Goal: Use online tool/utility: Utilize a website feature to perform a specific function

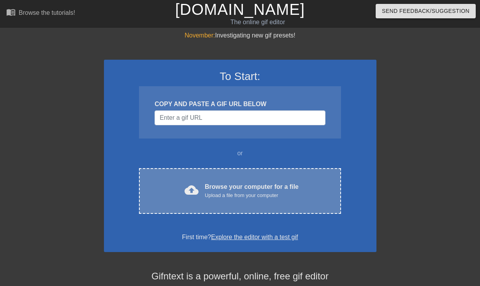
click at [225, 192] on div "Upload a file from your computer" at bounding box center [252, 195] width 94 height 8
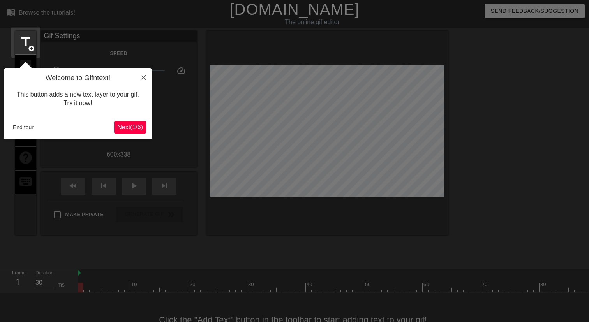
click at [133, 127] on span "Next ( 1 / 6 )" at bounding box center [130, 127] width 26 height 7
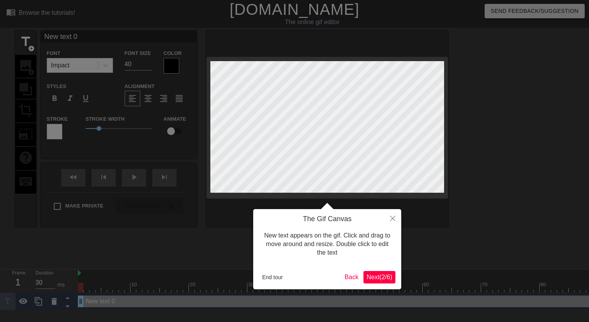
click at [383, 277] on span "Next ( 2 / 6 )" at bounding box center [380, 277] width 26 height 7
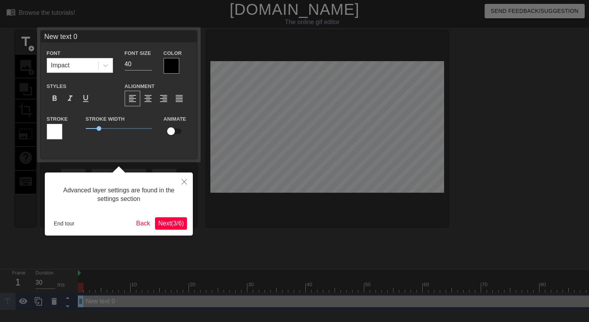
click at [170, 221] on span "Next ( 3 / 6 )" at bounding box center [171, 223] width 26 height 7
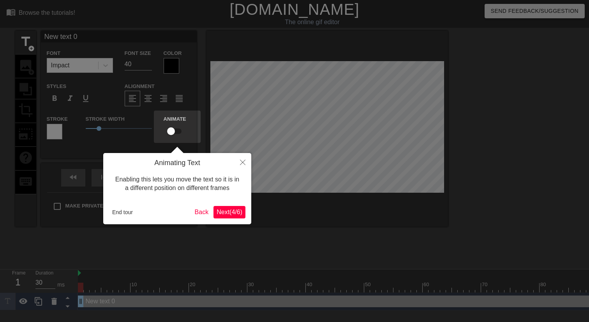
click at [236, 215] on span "Next ( 4 / 6 )" at bounding box center [230, 212] width 26 height 7
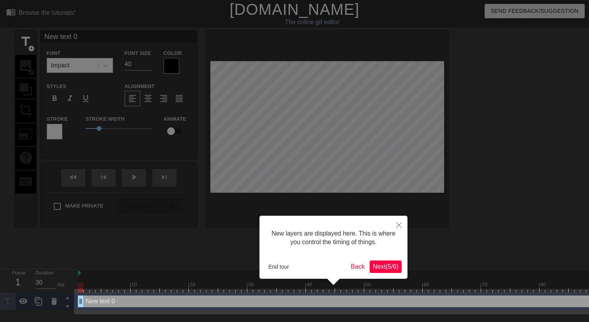
click at [390, 268] on span "Next ( 5 / 6 )" at bounding box center [386, 266] width 26 height 7
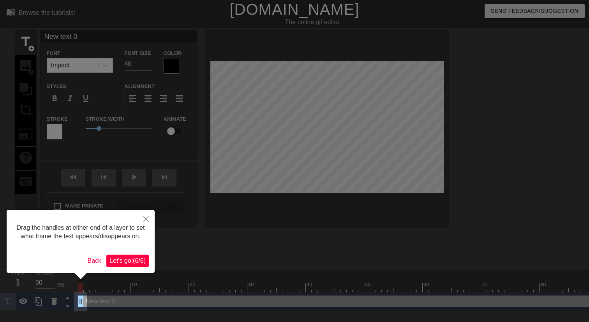
click at [136, 264] on span "Let's go! ( 6 / 6 )" at bounding box center [127, 261] width 36 height 7
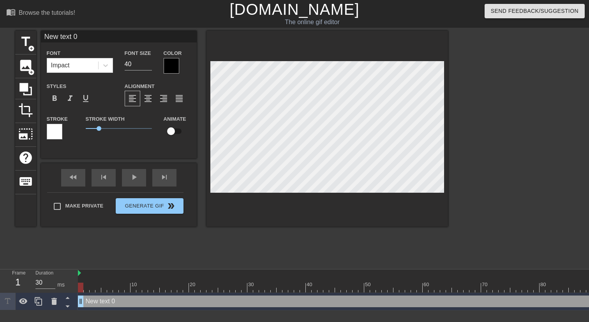
scroll to position [0, 0]
paste textarea "I’ve closed a lot of cases, because I refused to let the customer get off the l…"
type input "I’ve closed a lot of cases, because I refused to let the customer get off the l…"
type textarea "I’ve closed a lot of cases, because I refused to let the customer get off the l…"
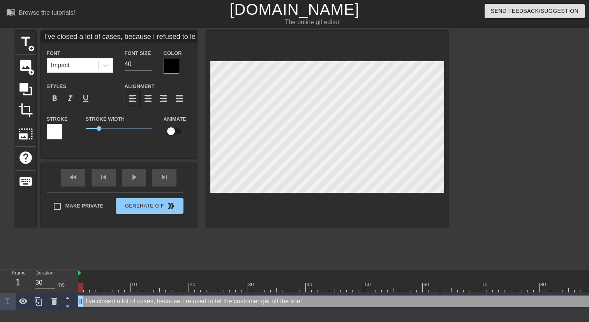
scroll to position [0, 5]
type input "I’ve closed a lot of cases, because I refused to let the customer get off the l…"
type textarea "I’ve closed a lot of cases, because I refused to let the customer get off the l…"
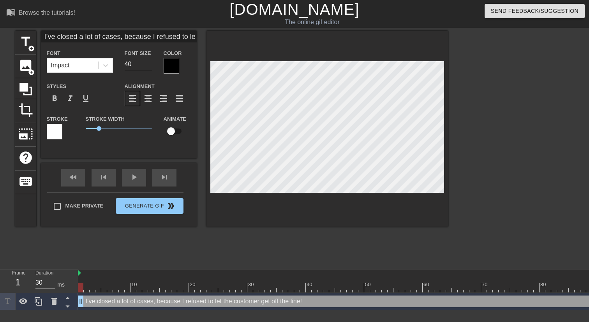
type input "I’ve closed a lot of cases, because I refused to let the customer get off the l…"
type input "39"
click at [150, 66] on input "39" at bounding box center [138, 64] width 27 height 12
type input "I’ve closed a lot of cases, because I refused to let the customer get off the l…"
type input "38"
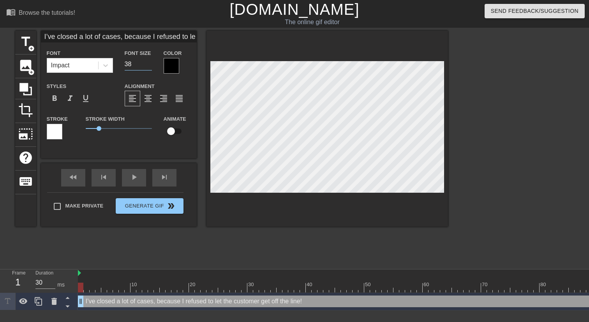
click at [150, 66] on input "38" at bounding box center [138, 64] width 27 height 12
type input "I’ve closed a lot of cases, because I refused to let the customer get off the l…"
type input "37"
click at [150, 66] on input "37" at bounding box center [138, 64] width 27 height 12
type input "I’ve closed a lot of cases, because I refused to let the customer get off the l…"
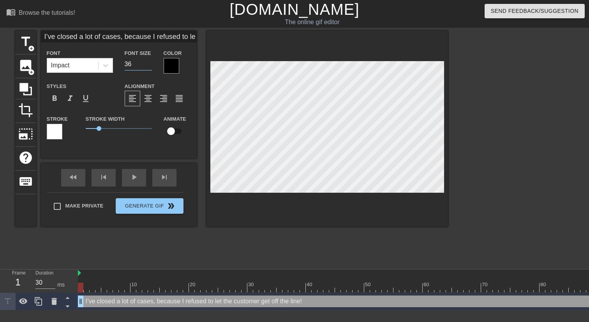
type input "36"
click at [150, 66] on input "36" at bounding box center [138, 64] width 27 height 12
type input "I’ve closed a lot of cases, because I refused to let the customer get off the l…"
type input "35"
click at [150, 66] on input "35" at bounding box center [138, 64] width 27 height 12
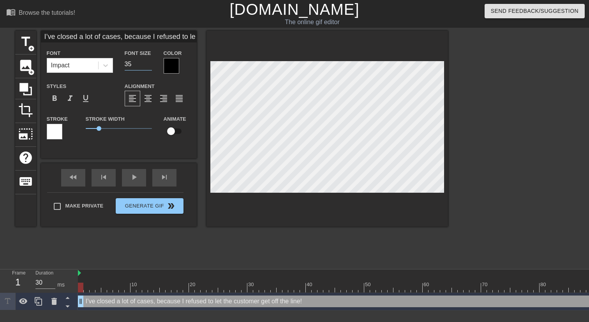
type input "I’ve closed a lot of cases, because I refused to let the customer get off the l…"
type input "34"
click at [150, 66] on input "34" at bounding box center [138, 64] width 27 height 12
type input "I’ve closed a lot of cases, because I refused to let the customer get off the l…"
type input "33"
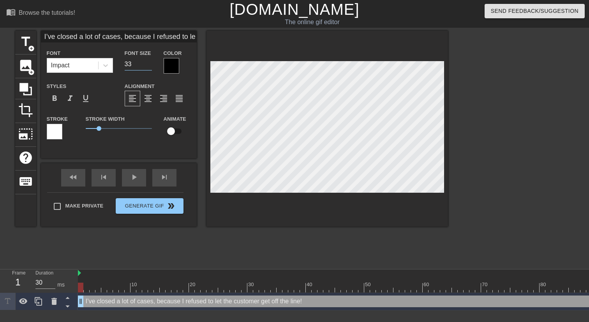
click at [150, 66] on input "33" at bounding box center [138, 64] width 27 height 12
type input "I’ve closed a lot of cases, because I refused to let the customer get off the l…"
type input "32"
click at [150, 66] on input "32" at bounding box center [138, 64] width 27 height 12
type input "I’ve closed a lot of cases, because I refused to let the customer get off the l…"
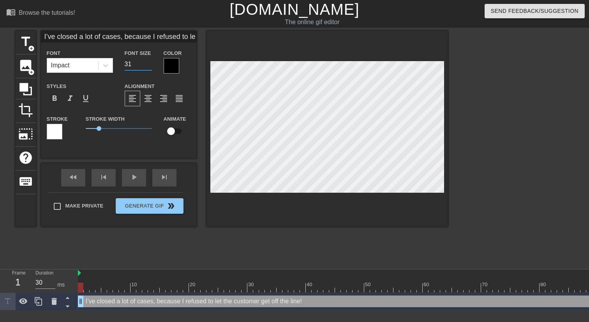
type input "31"
click at [150, 66] on input "31" at bounding box center [138, 64] width 27 height 12
type input "I’ve closed a lot of cases, because I refused to let the customer get off the l…"
type input "30"
click at [150, 66] on input "30" at bounding box center [138, 64] width 27 height 12
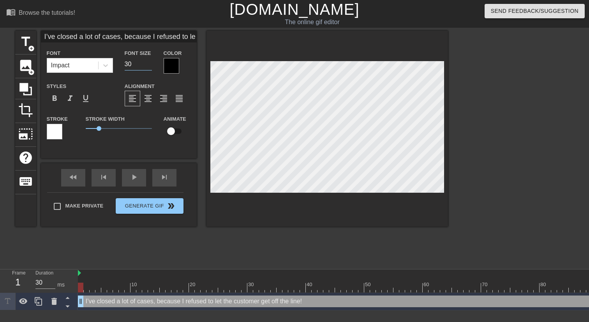
type input "I’ve closed a lot of cases, because I refused to let the customer get off the l…"
type input "29"
click at [150, 66] on input "29" at bounding box center [138, 64] width 27 height 12
type input "I’ve closed a lot of cases, because I refused to let the customer get off the l…"
type input "28"
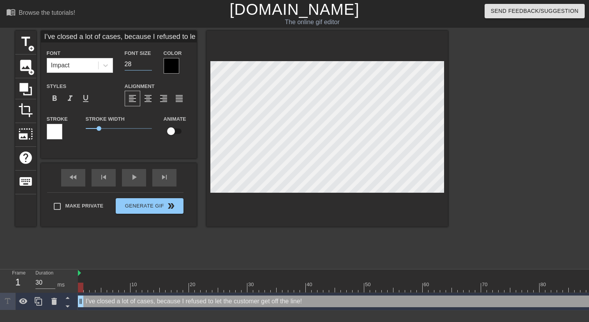
click at [150, 66] on input "28" at bounding box center [138, 64] width 27 height 12
type input "I’ve closed a lot of cases, because I refused to let the customer get off the l…"
type input "27"
click at [150, 66] on input "27" at bounding box center [138, 64] width 27 height 12
type input "I’ve closed a lot of cases, because I refused to let the customer get off the l…"
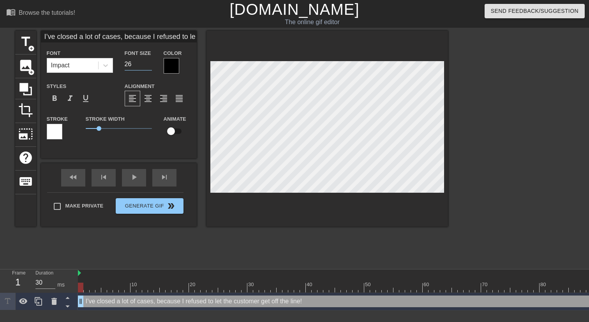
type input "26"
click at [150, 66] on input "26" at bounding box center [138, 64] width 27 height 12
click at [151, 97] on span "format_align_center" at bounding box center [147, 98] width 9 height 9
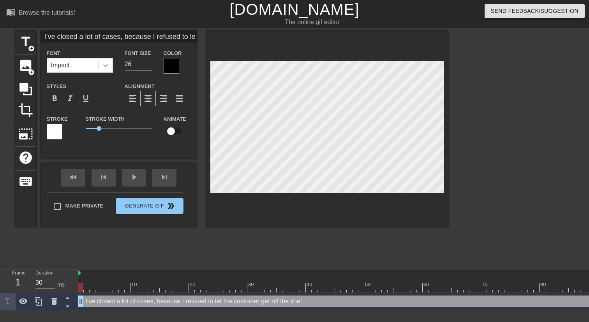
click at [107, 63] on icon at bounding box center [106, 66] width 8 height 8
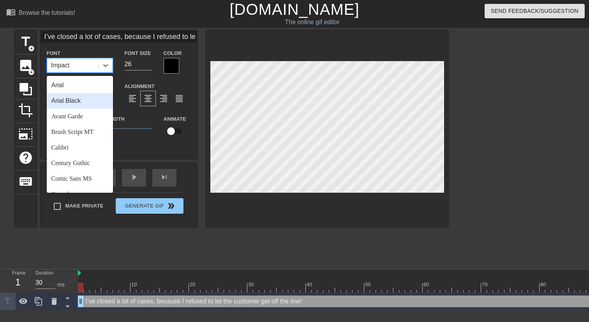
click at [94, 100] on div "Arial Black" at bounding box center [80, 101] width 66 height 16
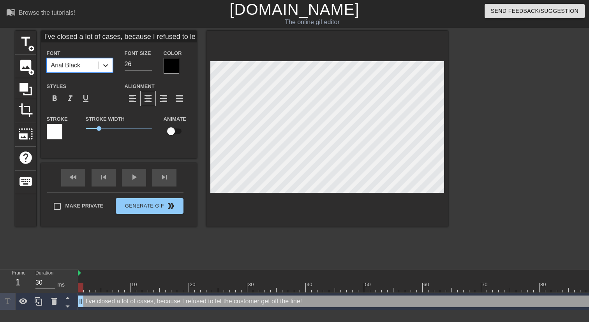
click at [102, 64] on icon at bounding box center [106, 66] width 8 height 8
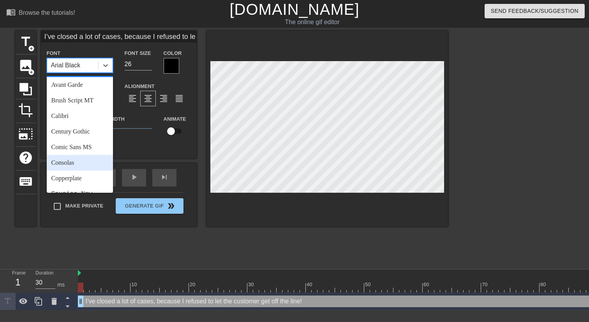
scroll to position [30, 0]
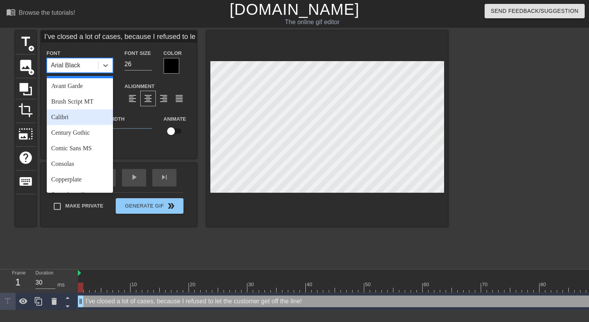
click at [85, 116] on div "Calibri" at bounding box center [80, 117] width 66 height 16
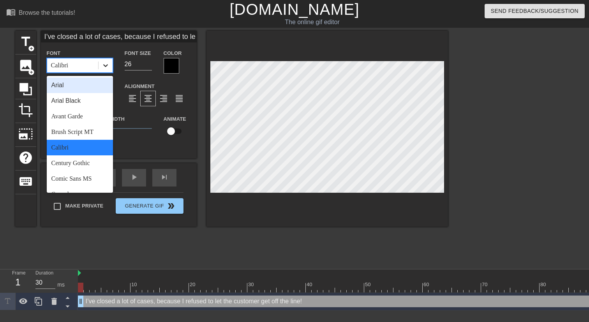
click at [102, 65] on icon at bounding box center [106, 66] width 8 height 8
click at [94, 100] on div "Arial Black" at bounding box center [80, 101] width 66 height 16
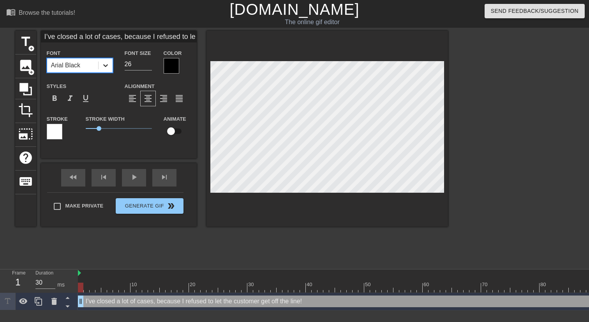
click at [102, 65] on icon at bounding box center [106, 66] width 8 height 8
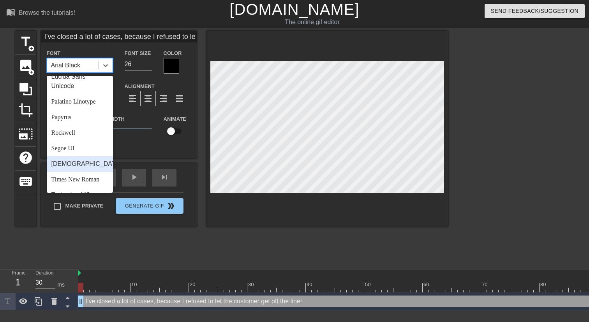
scroll to position [260, 0]
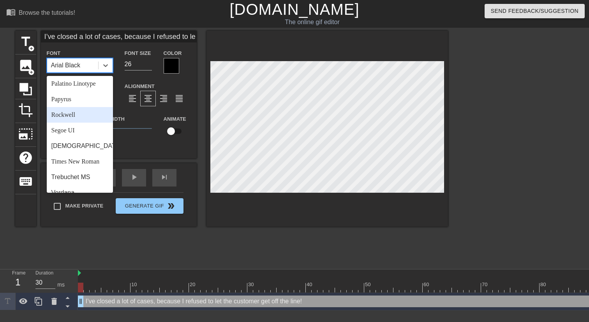
click at [88, 116] on div "Rockwell" at bounding box center [80, 115] width 66 height 16
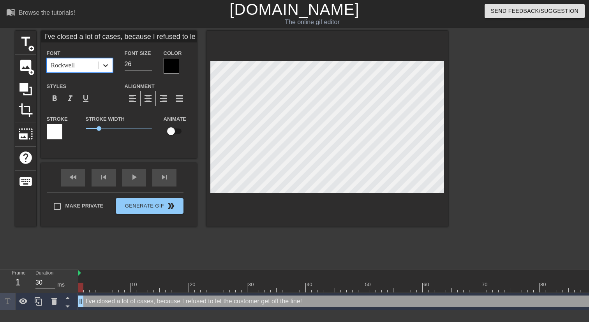
click at [104, 65] on icon at bounding box center [105, 65] width 5 height 3
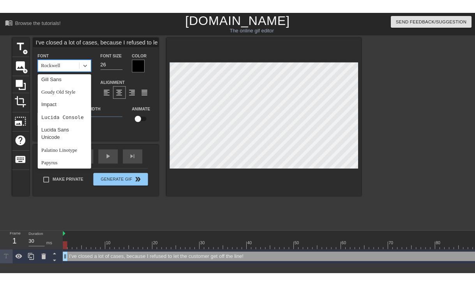
scroll to position [125, 0]
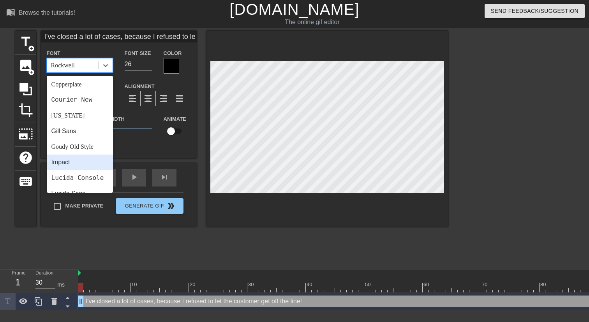
click at [74, 161] on div "Impact" at bounding box center [80, 163] width 66 height 16
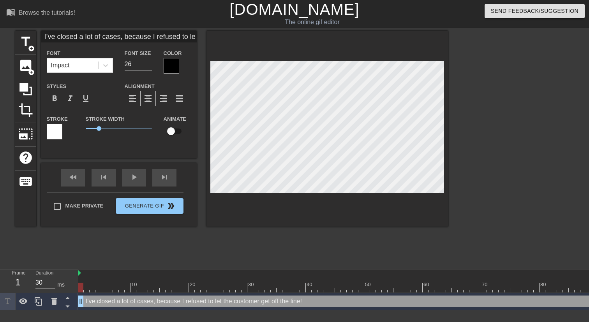
click at [169, 65] on div at bounding box center [172, 66] width 16 height 16
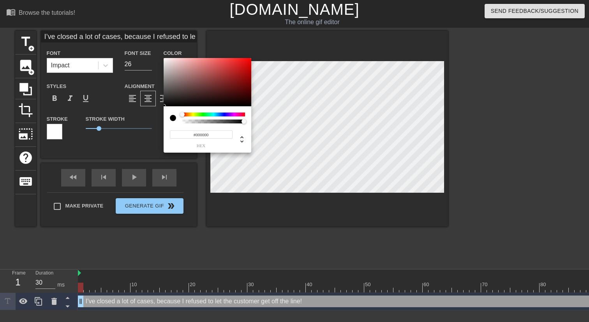
type input "I’ve closed a lot of cases, because I refused to let the customer get off the l…"
type input "0"
type input "I’ve closed a lot of cases, because I refused to let the customer get off the l…"
type input "0.02"
type input "I’ve closed a lot of cases, because I refused to let the customer get off the l…"
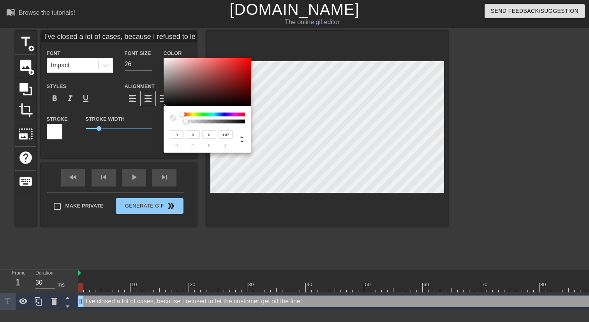
type input "0"
type input "I’ve closed a lot of cases, because I refused to let the customer get off the l…"
type input "0.02"
type input "I’ve closed a lot of cases, because I refused to let the customer get off the l…"
type input "0.07"
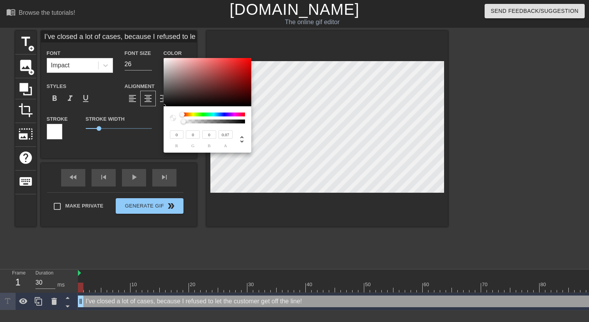
type input "I’ve closed a lot of cases, because I refused to let the customer get off the l…"
type input "0.13"
type input "I’ve closed a lot of cases, because I refused to let the customer get off the l…"
type input "0.18"
type input "I’ve closed a lot of cases, because I refused to let the customer get off the l…"
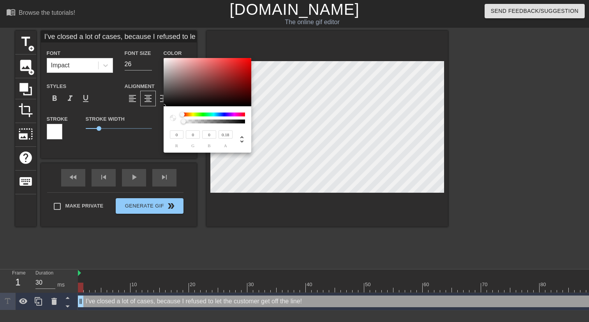
type input "0.24"
type input "I’ve closed a lot of cases, because I refused to let the customer get off the l…"
type input "0.29"
type input "I’ve closed a lot of cases, because I refused to let the customer get off the l…"
type input "0.35"
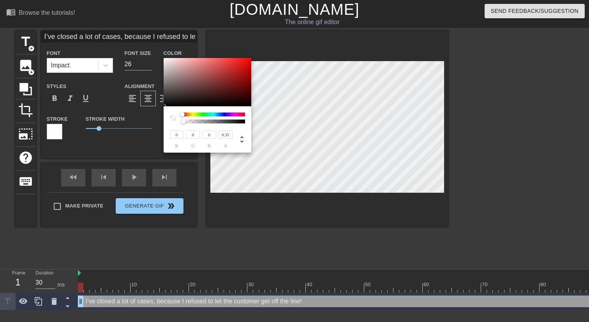
type input "I’ve closed a lot of cases, because I refused to let the customer get off the l…"
type input "0.43"
type input "I’ve closed a lot of cases, because I refused to let the customer get off the l…"
type input "0.52"
type input "I’ve closed a lot of cases, because I refused to let the customer get off the l…"
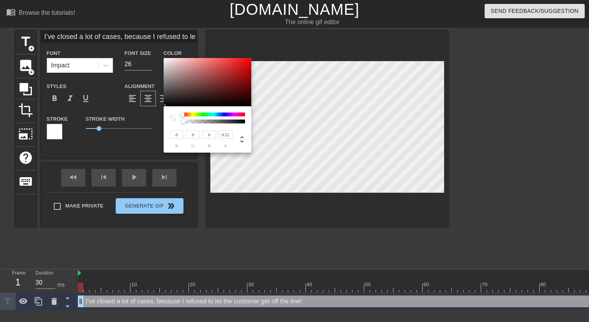
type input "0.56"
type input "I’ve closed a lot of cases, because I refused to let the customer get off the l…"
type input "0.72"
type input "I’ve closed a lot of cases, because I refused to let the customer get off the l…"
type input "0.75"
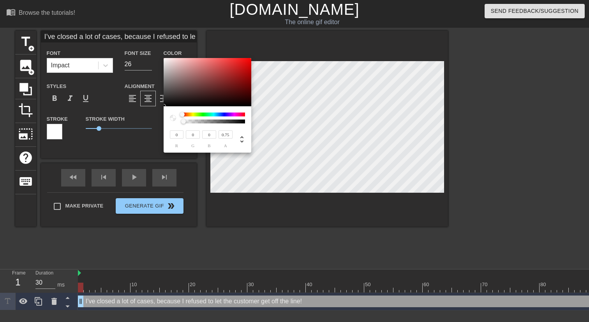
type input "I’ve closed a lot of cases, because I refused to let the customer get off the l…"
type input "0.8"
type input "I’ve closed a lot of cases, because I refused to let the customer get off the l…"
type input "0.89"
type input "I’ve closed a lot of cases, because I refused to let the customer get off the l…"
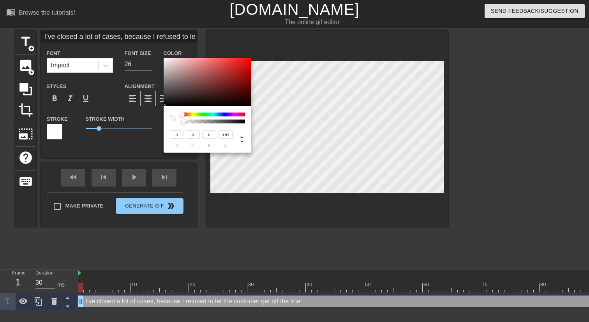
type input "0.93"
type input "I’ve closed a lot of cases, because I refused to let the customer get off the l…"
type input "0.96"
type input "I’ve closed a lot of cases, because I refused to let the customer get off the l…"
type input "0.98"
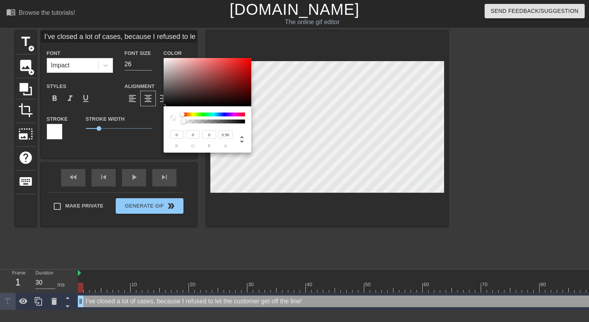
type input "I’ve closed a lot of cases, because I refused to let the customer get off the l…"
type input "1"
drag, startPoint x: 185, startPoint y: 123, endPoint x: 255, endPoint y: 122, distance: 69.7
click at [255, 122] on div "0 r 0 g 0 b 1 a" at bounding box center [294, 161] width 589 height 322
type input "I’ve closed a lot of cases, because I refused to let the customer get off the l…"
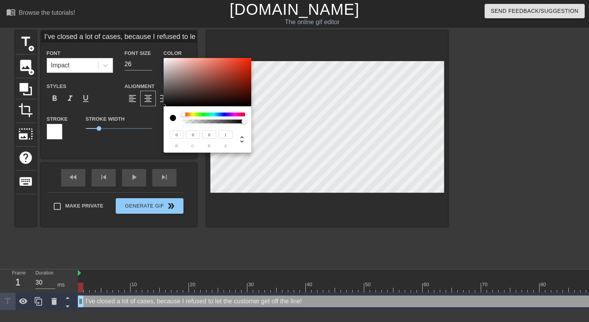
type input "228"
type input "218"
type input "217"
click at [168, 63] on div at bounding box center [208, 82] width 88 height 48
type input "I’ve closed a lot of cases, because I refused to let the customer get off the l…"
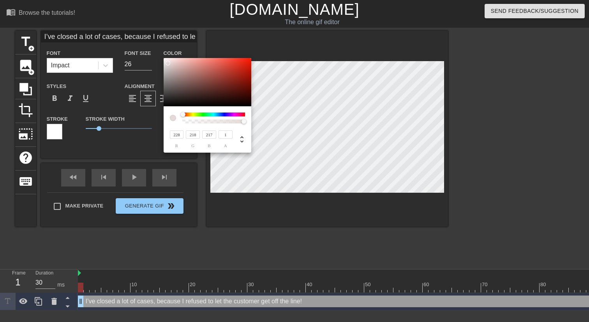
type input "230"
type input "220"
type input "219"
type input "I’ve closed a lot of cases, because I refused to let the customer get off the l…"
type input "232"
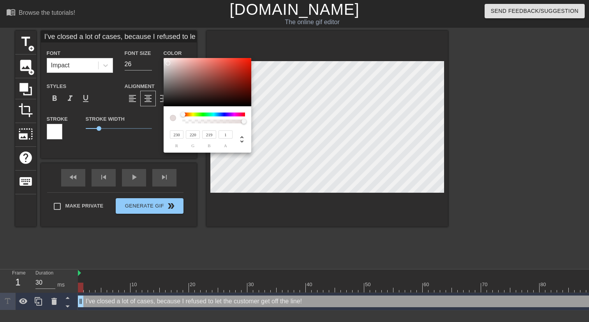
type input "222"
type input "220"
type input "I’ve closed a lot of cases, because I refused to let the customer get off the l…"
type input "236"
type input "228"
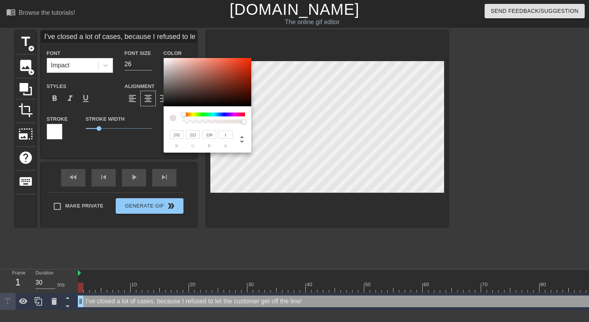
type input "226"
type input "I’ve closed a lot of cases, because I refused to let the customer get off the l…"
type input "239"
type input "231"
type input "230"
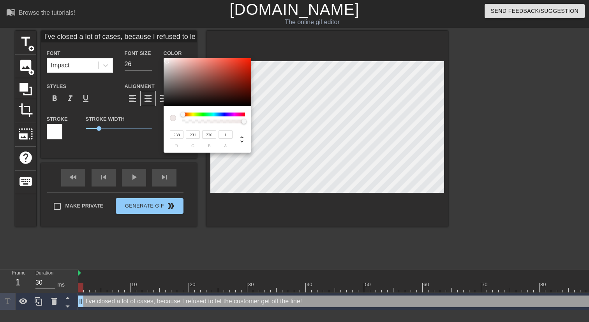
type input "I’ve closed a lot of cases, because I refused to let the customer get off the l…"
type input "245"
type input "240"
type input "I’ve closed a lot of cases, because I refused to let the customer get off the l…"
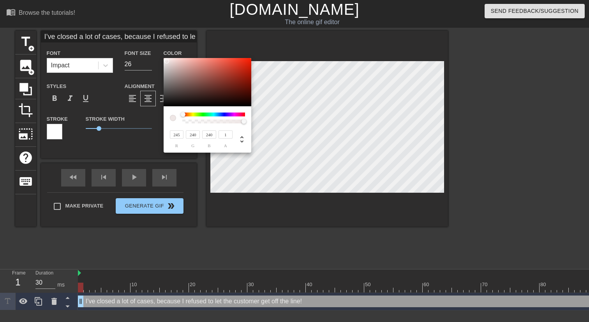
type input "251"
type input "I’ve closed a lot of cases, because I refused to let the customer get off the l…"
type input "255"
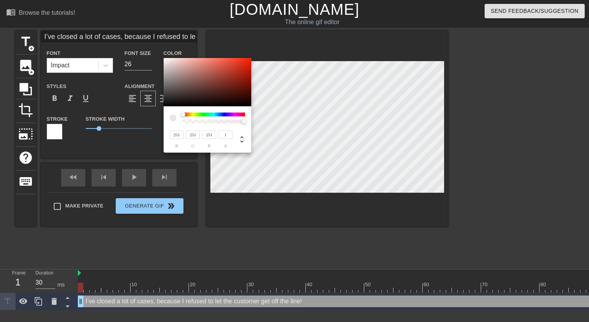
type input "255"
drag, startPoint x: 168, startPoint y: 63, endPoint x: 157, endPoint y: 51, distance: 16.5
click at [157, 51] on div "255 r 255 g 255 b 1 a" at bounding box center [294, 161] width 589 height 322
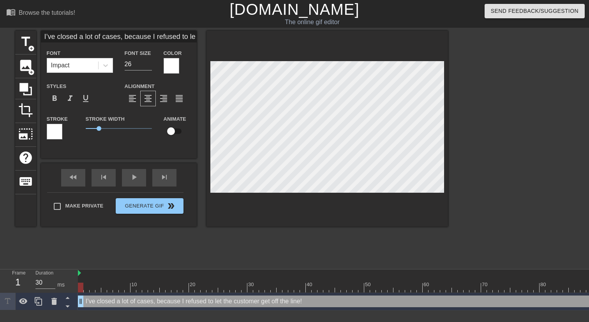
click at [54, 132] on div at bounding box center [55, 132] width 16 height 16
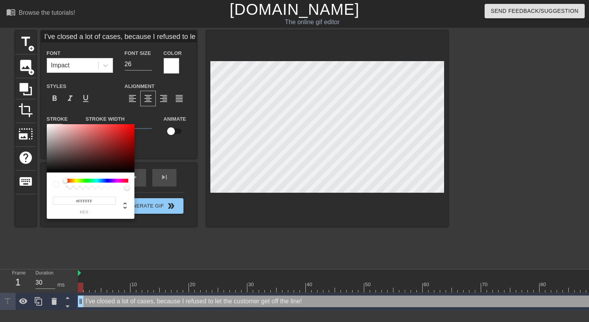
type input "I’ve closed a lot of cases, because I refused to let the customer get off the l…"
type input "#181111"
click at [72, 168] on div at bounding box center [91, 148] width 88 height 48
type input "I’ve closed a lot of cases, because I refused to let the customer get off the l…"
type input "#140F0F"
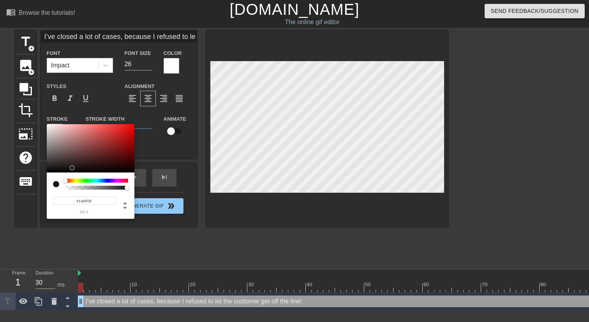
type input "I’ve closed a lot of cases, because I refused to let the customer get off the l…"
type input "#0E0C0C"
type input "I’ve closed a lot of cases, because I refused to let the customer get off the l…"
type input "#0C0B0B"
type input "I’ve closed a lot of cases, because I refused to let the customer get off the l…"
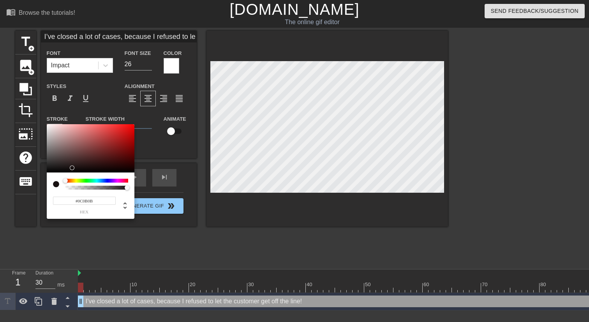
type input "#040404"
type input "I’ve closed a lot of cases, because I refused to let the customer get off the l…"
type input "#000000"
type input "I’ve closed a lot of cases, because I refused to let the customer get off the l…"
drag, startPoint x: 72, startPoint y: 168, endPoint x: 41, endPoint y: 173, distance: 31.6
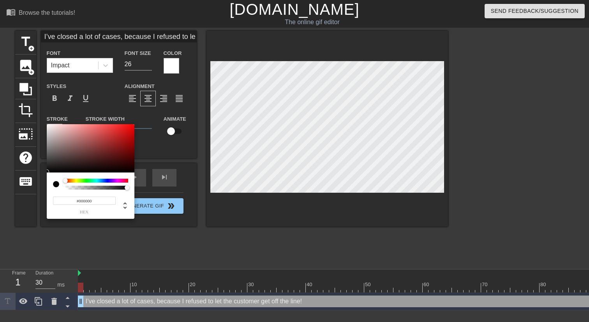
click at [41, 173] on div "#000000 hex" at bounding box center [294, 161] width 589 height 322
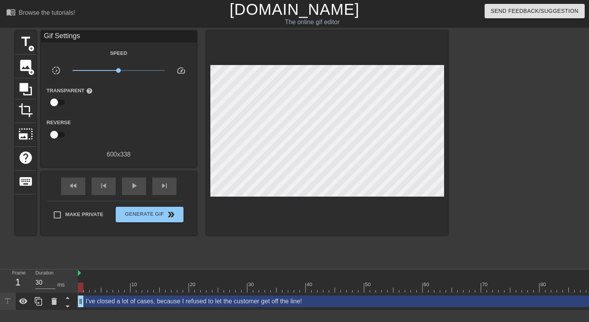
click at [480, 150] on div at bounding box center [515, 148] width 117 height 234
click at [158, 217] on span "Generate Gif double_arrow" at bounding box center [149, 214] width 61 height 9
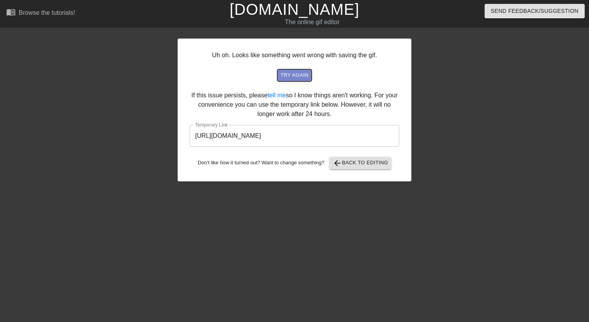
click at [299, 74] on span "try again" at bounding box center [295, 75] width 28 height 9
